Goal: Information Seeking & Learning: Learn about a topic

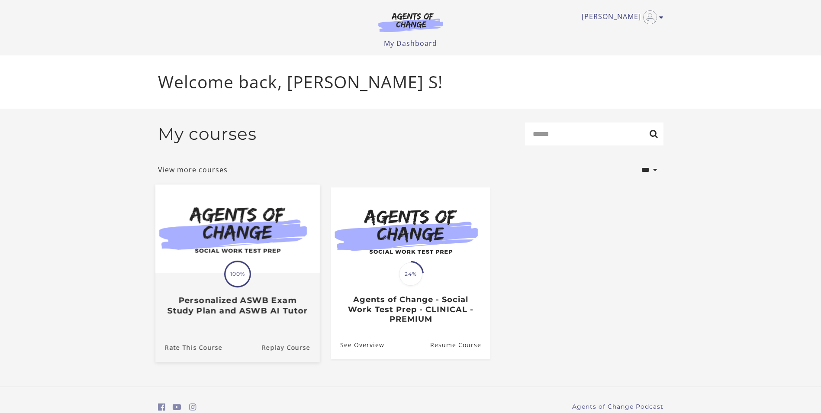
click at [237, 232] on img at bounding box center [237, 228] width 164 height 89
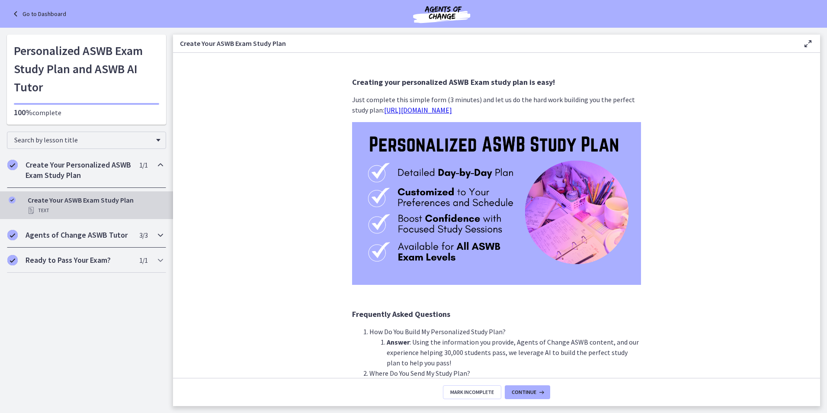
click at [101, 233] on h2 "Agents of Change ASWB Tutor" at bounding box center [79, 235] width 106 height 10
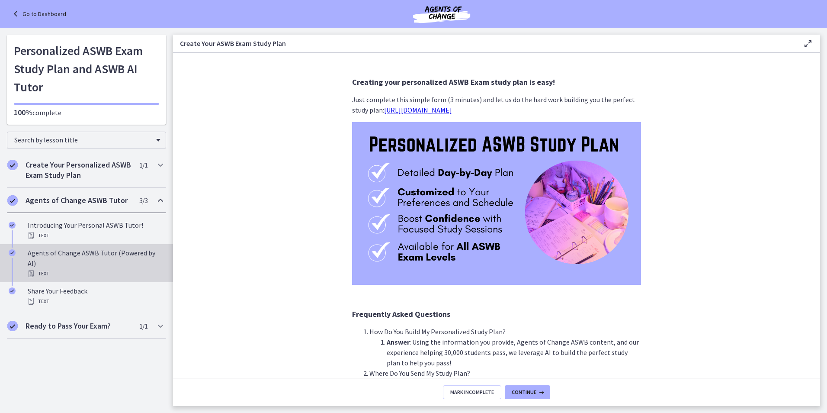
click at [74, 257] on div "Agents of Change ASWB Tutor (Powered by AI) Text" at bounding box center [95, 262] width 135 height 31
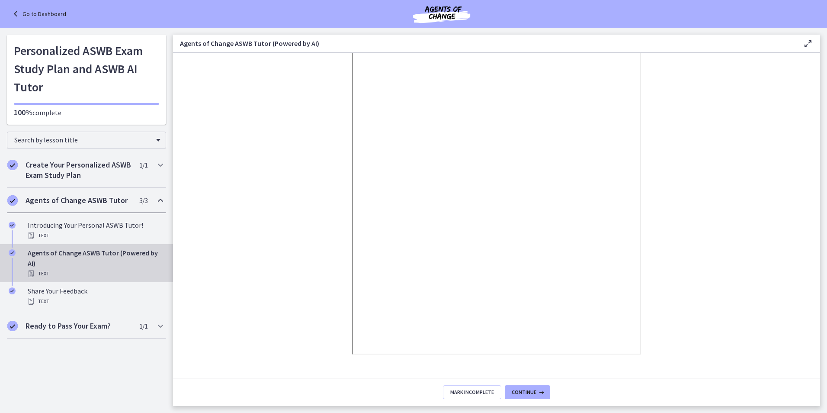
scroll to position [84, 0]
